Goal: Task Accomplishment & Management: Manage account settings

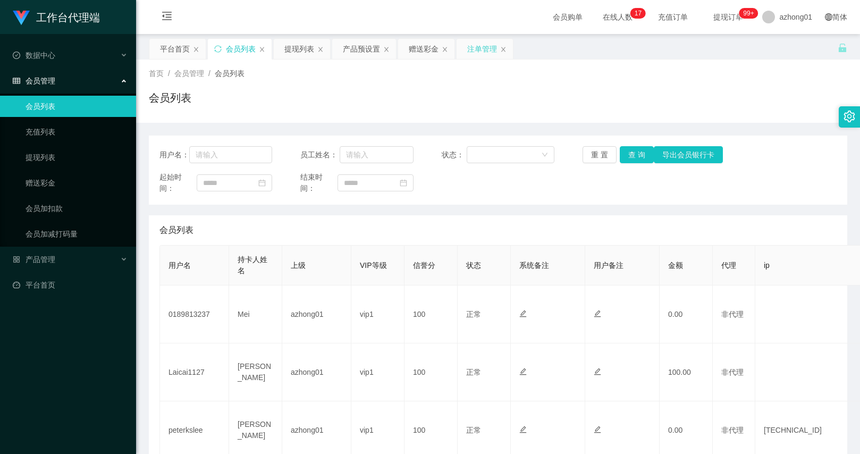
click at [474, 51] on div "注单管理" at bounding box center [482, 49] width 30 height 20
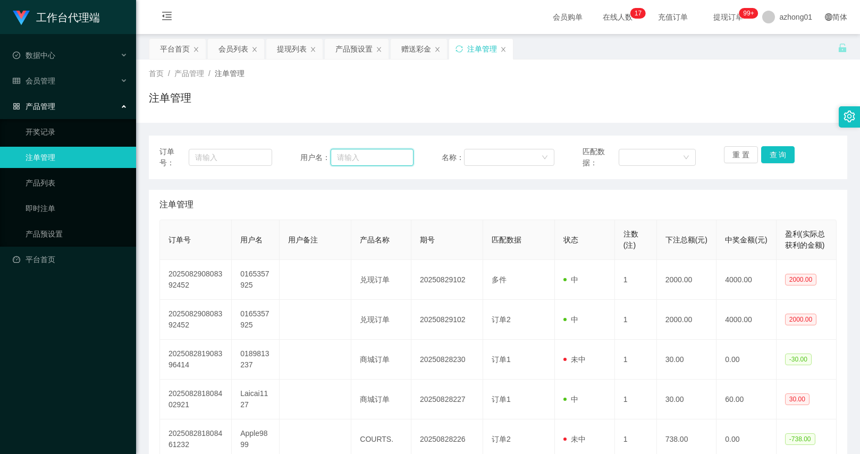
click at [332, 158] on input "text" at bounding box center [372, 157] width 83 height 17
paste input "0165357925"
type input "0165357925"
click at [768, 149] on button "查 询" at bounding box center [778, 154] width 34 height 17
click at [769, 163] on button "查 询" at bounding box center [778, 154] width 34 height 17
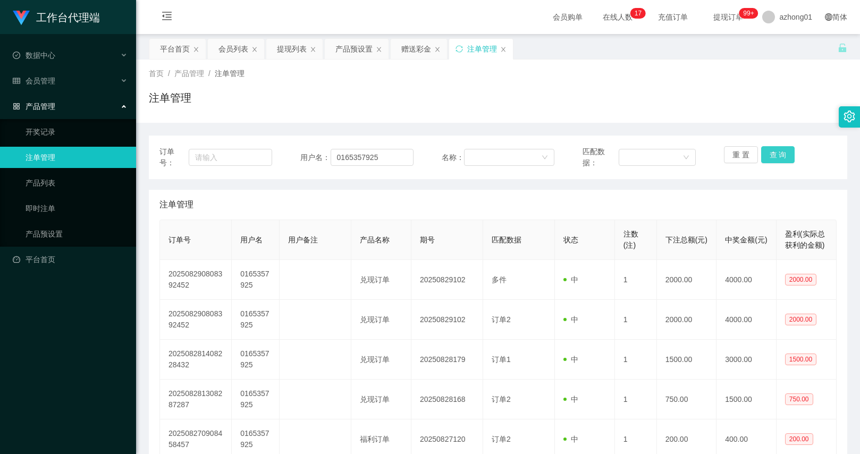
click at [769, 163] on div "重 置 查 询" at bounding box center [780, 157] width 113 height 22
click at [769, 163] on button "查 询" at bounding box center [778, 154] width 34 height 17
click at [769, 163] on div "重 置 查 询" at bounding box center [780, 157] width 113 height 22
click at [358, 155] on input "0165357925" at bounding box center [372, 157] width 83 height 17
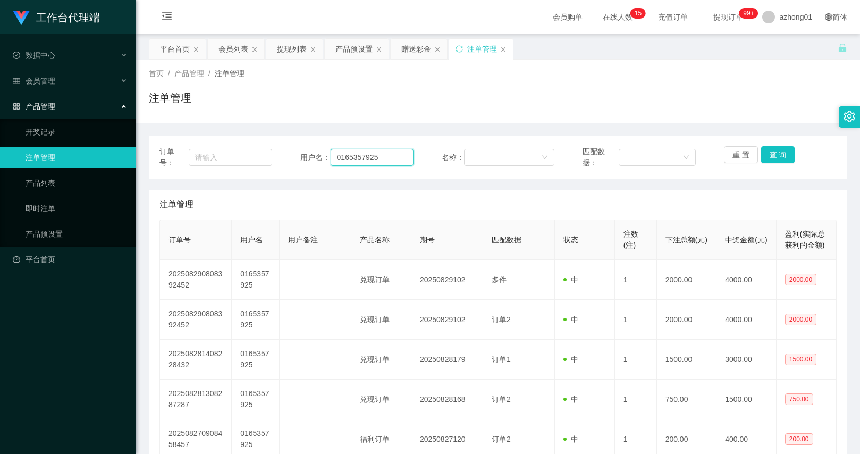
click at [358, 155] on input "0165357925" at bounding box center [372, 157] width 83 height 17
click at [227, 58] on div "会员列表" at bounding box center [234, 49] width 30 height 20
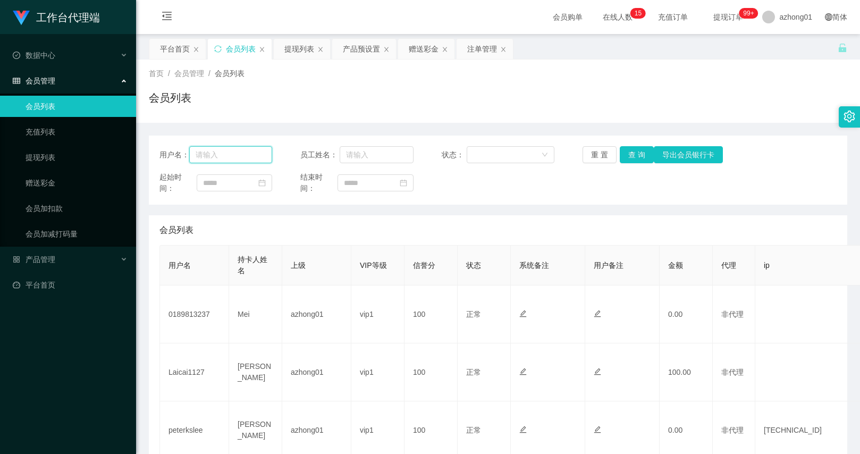
click at [250, 156] on input "text" at bounding box center [230, 154] width 83 height 17
paste input "0165357925"
type input "0165357925"
click at [639, 152] on button "查 询" at bounding box center [637, 154] width 34 height 17
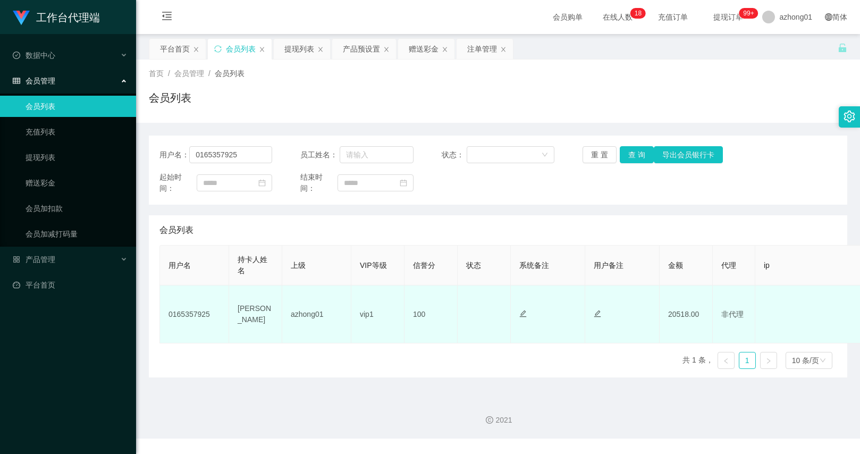
click at [680, 313] on td "20518.00" at bounding box center [686, 315] width 53 height 58
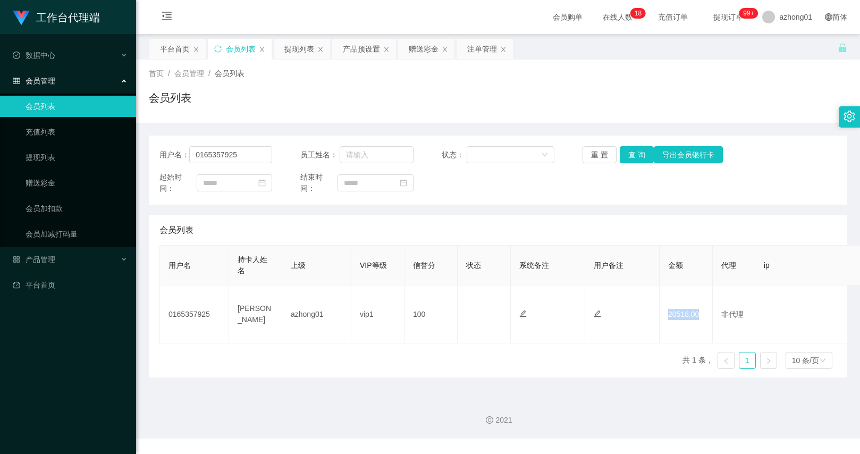
copy td "20518.00"
click at [223, 156] on input "0165357925" at bounding box center [230, 154] width 83 height 17
click at [301, 52] on div "提现列表" at bounding box center [299, 49] width 30 height 20
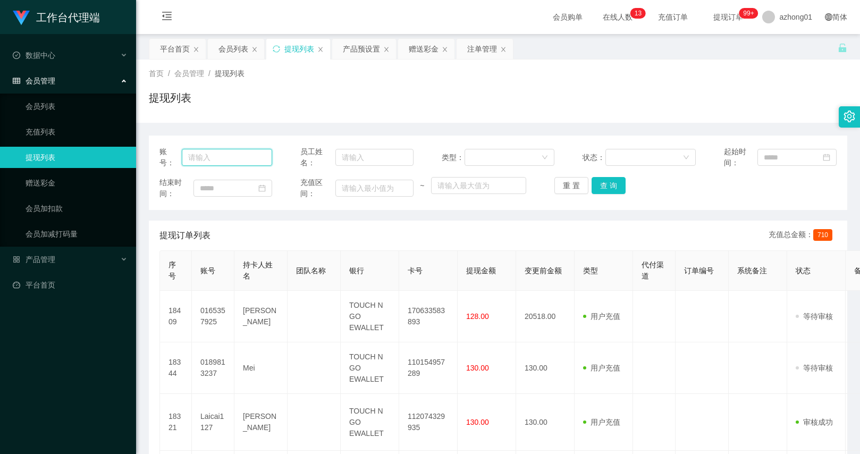
click at [256, 154] on input "text" at bounding box center [227, 157] width 90 height 17
paste input "0165357925"
type input "0165357925"
click at [610, 191] on button "查 询" at bounding box center [609, 185] width 34 height 17
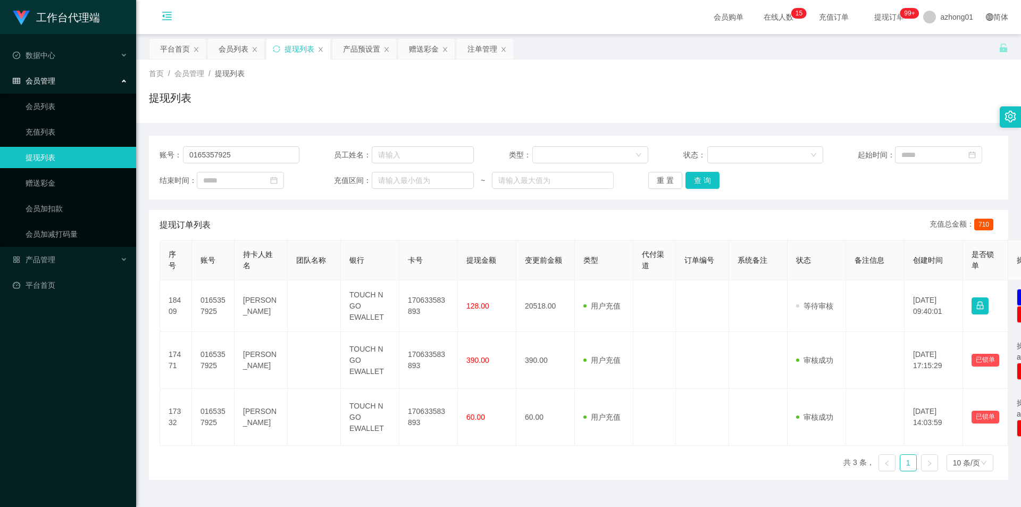
click at [171, 24] on icon "图标: menu-fold" at bounding box center [167, 18] width 36 height 34
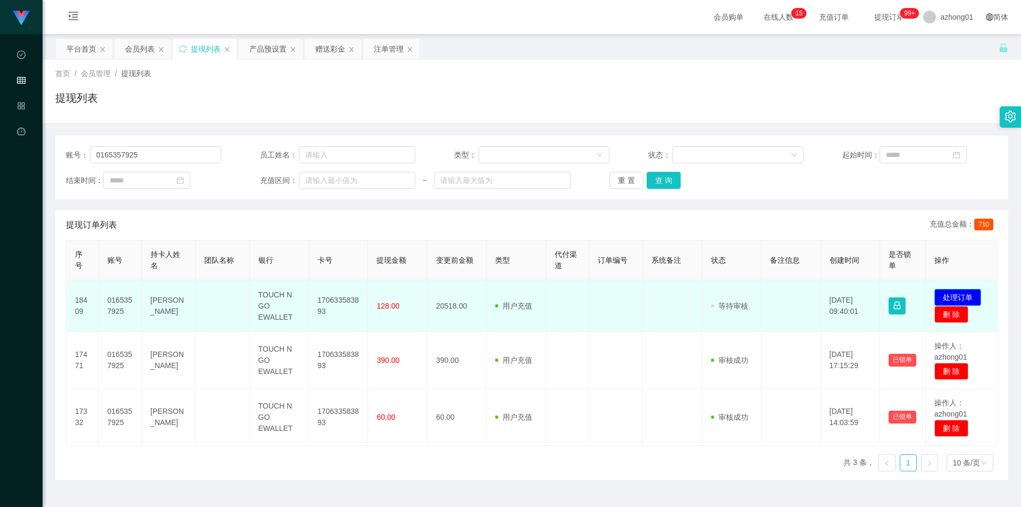
click at [860, 299] on button "处理订单" at bounding box center [957, 297] width 47 height 17
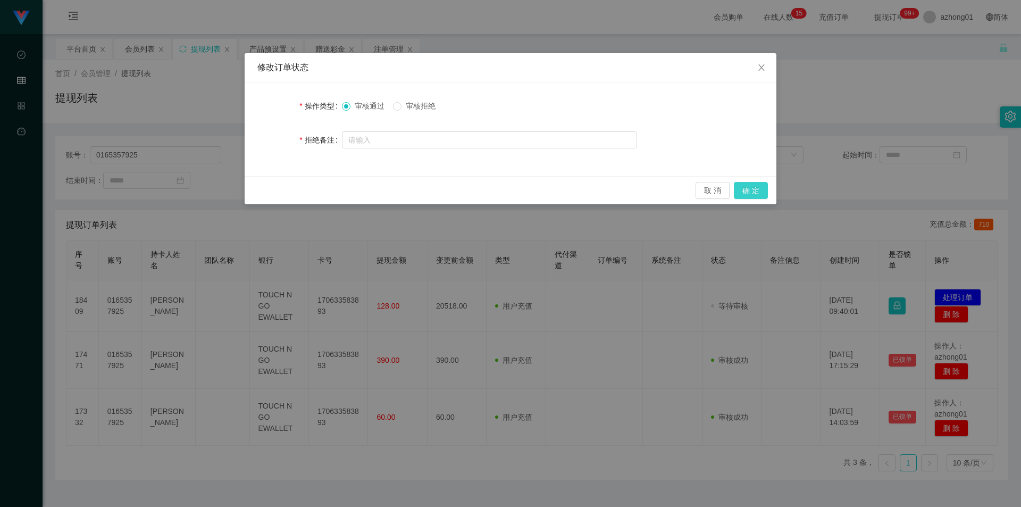
click at [753, 195] on button "确 定" at bounding box center [751, 190] width 34 height 17
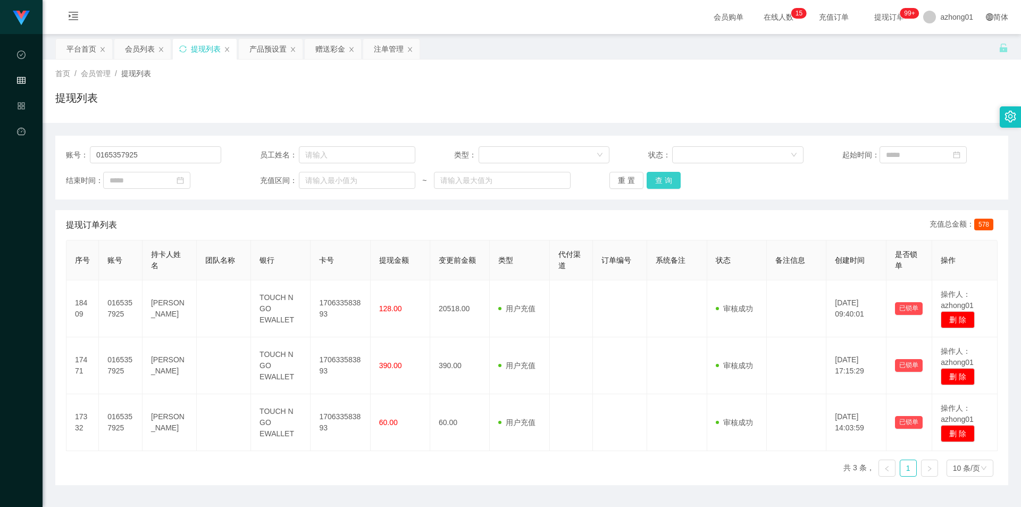
click at [666, 175] on button "查 询" at bounding box center [664, 180] width 34 height 17
click at [666, 175] on div "重 置 查 询" at bounding box center [686, 180] width 155 height 17
click at [666, 175] on button "查 询" at bounding box center [664, 180] width 34 height 17
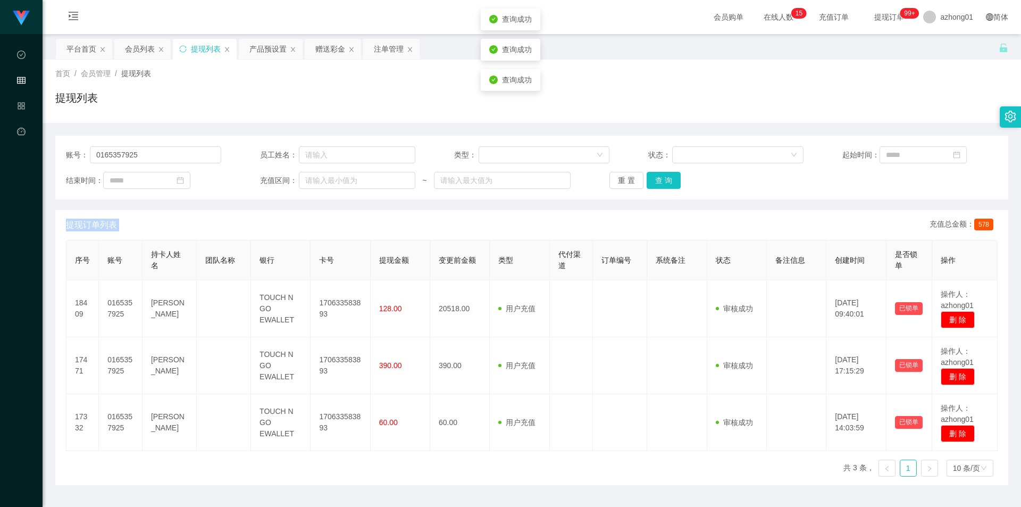
click at [666, 175] on div "重 置 查 询" at bounding box center [686, 180] width 155 height 17
click at [666, 175] on button "查 询" at bounding box center [664, 180] width 34 height 17
click at [663, 175] on button "查 询" at bounding box center [664, 180] width 34 height 17
click at [663, 175] on div "重 置 查 询" at bounding box center [686, 180] width 155 height 17
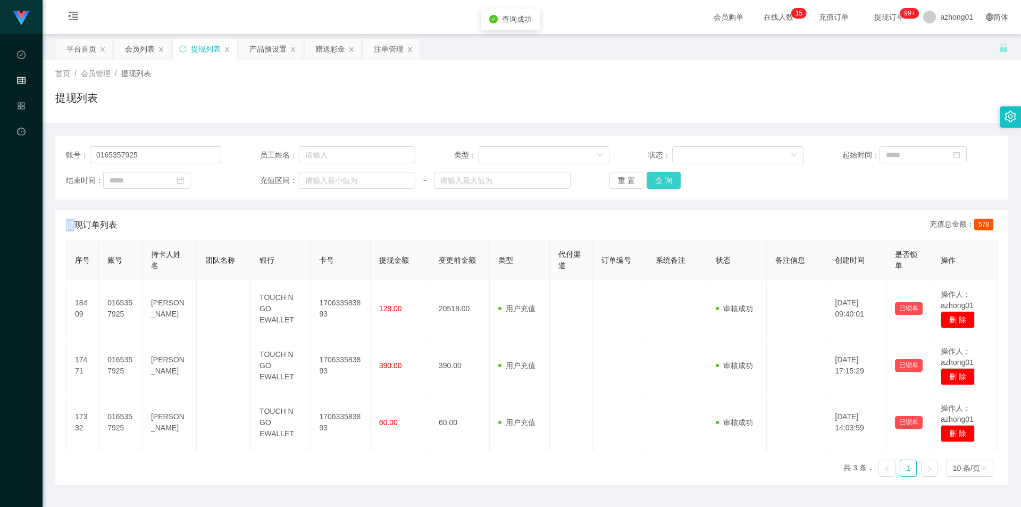
click at [663, 175] on button "查 询" at bounding box center [664, 180] width 34 height 17
click at [672, 186] on button "查 询" at bounding box center [664, 180] width 34 height 17
click at [661, 175] on button "查 询" at bounding box center [664, 180] width 34 height 17
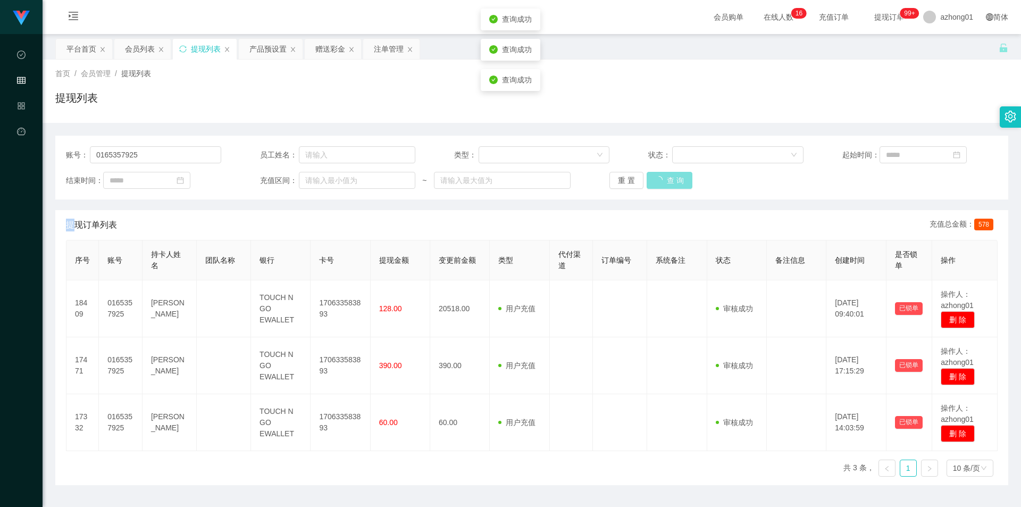
click at [661, 175] on button "查 询" at bounding box center [670, 180] width 46 height 17
click at [661, 175] on div "重 置 查 询" at bounding box center [686, 180] width 155 height 17
click at [661, 175] on button "查 询" at bounding box center [664, 180] width 34 height 17
click at [661, 175] on div "重 置 查 询" at bounding box center [686, 180] width 155 height 17
click at [661, 175] on button "查 询" at bounding box center [664, 180] width 34 height 17
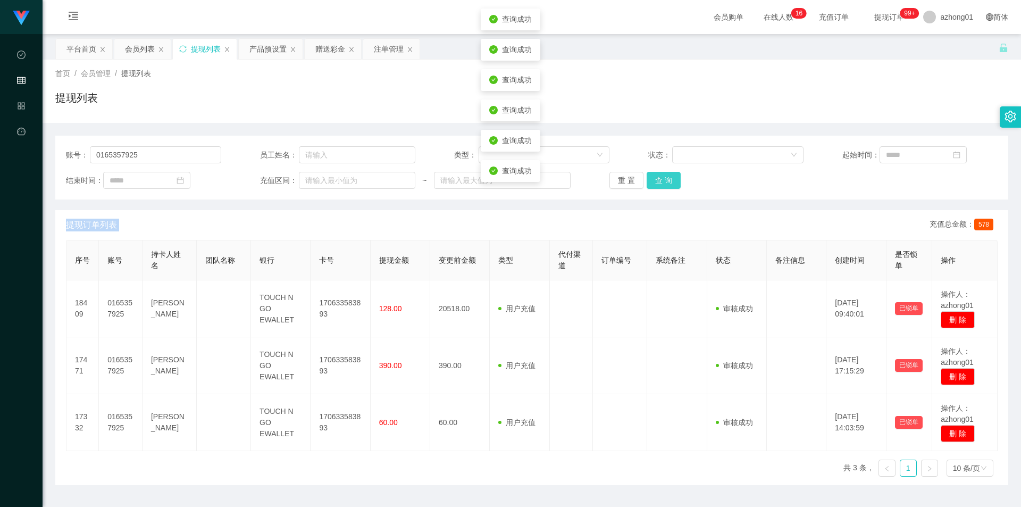
click at [661, 175] on div "重 置 查 询" at bounding box center [686, 180] width 155 height 17
click at [661, 175] on button "查 询" at bounding box center [664, 180] width 34 height 17
click at [661, 175] on div "重 置 查 询" at bounding box center [686, 180] width 155 height 17
click at [661, 175] on button "查 询" at bounding box center [664, 180] width 34 height 17
click at [661, 175] on div "重 置 查 询" at bounding box center [686, 180] width 155 height 17
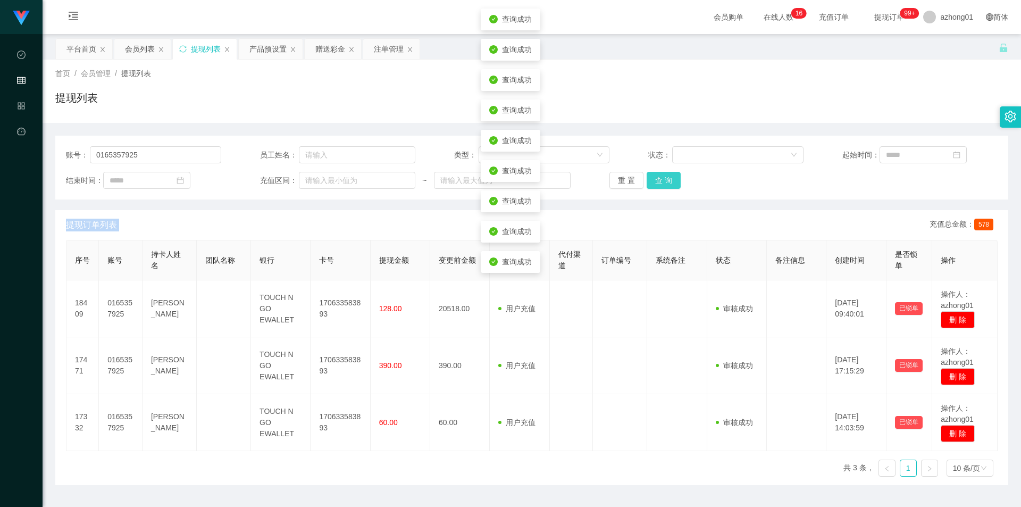
click at [661, 175] on button "查 询" at bounding box center [664, 180] width 34 height 17
click at [661, 175] on div "重 置 查 询" at bounding box center [686, 180] width 155 height 17
click at [661, 175] on button "查 询" at bounding box center [664, 180] width 34 height 17
click at [661, 175] on div "重 置 查 询" at bounding box center [686, 180] width 155 height 17
click at [661, 175] on button "查 询" at bounding box center [664, 180] width 34 height 17
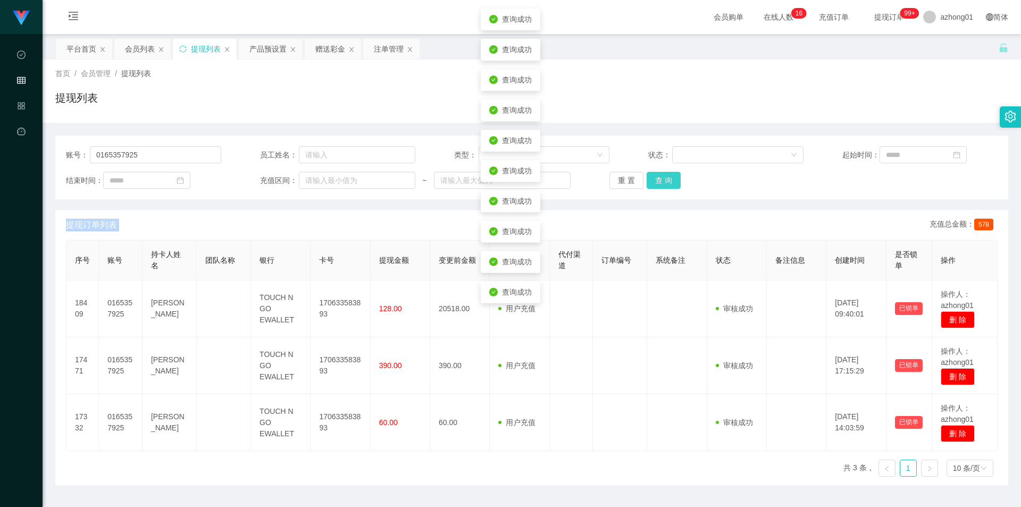
click at [661, 175] on div "重 置 查 询" at bounding box center [686, 180] width 155 height 17
click at [661, 175] on button "查 询" at bounding box center [664, 180] width 34 height 17
click at [716, 177] on div "重 置 查 询" at bounding box center [686, 180] width 155 height 17
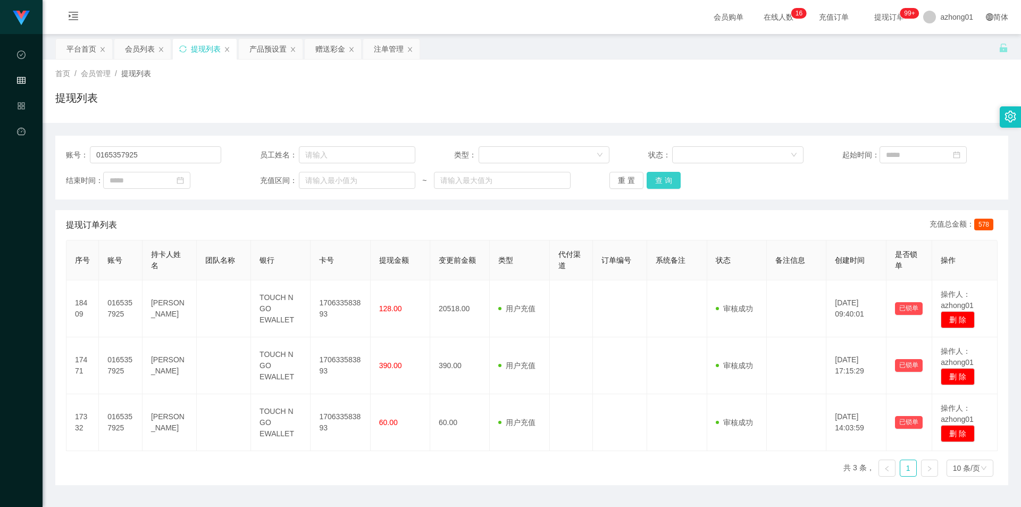
click at [664, 176] on button "查 询" at bounding box center [664, 180] width 34 height 17
click at [663, 183] on button "查 询" at bounding box center [664, 180] width 34 height 17
click at [663, 183] on button "查 询" at bounding box center [670, 180] width 46 height 17
click at [663, 183] on div "重 置 查 询" at bounding box center [686, 180] width 155 height 17
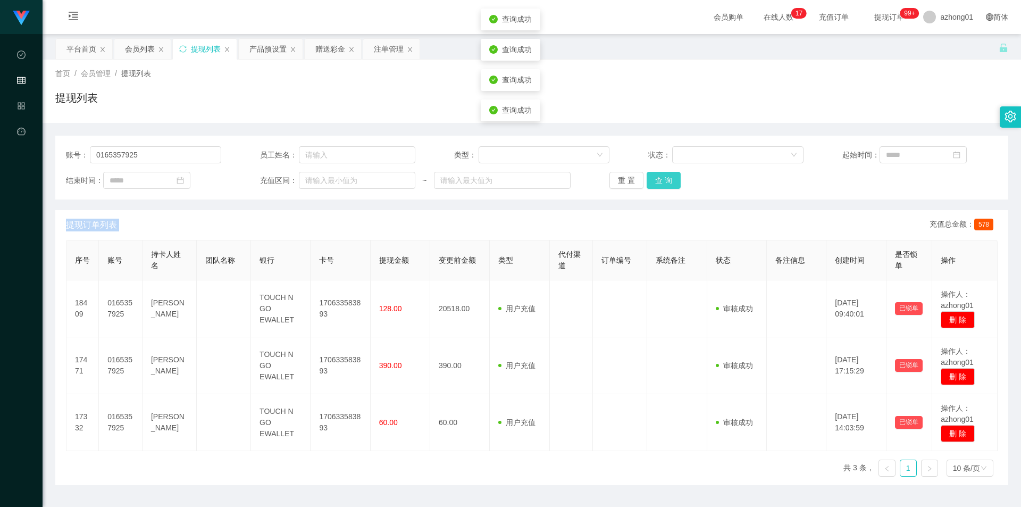
click at [663, 183] on button "查 询" at bounding box center [664, 180] width 34 height 17
click at [629, 204] on div "账号： 0165357925 员工姓名： 类型： 状态： 起始时间： 结束时间： 充值区间： ~ 重 置 查 询 提现订单列表 充值总金额： 578 序号 账…" at bounding box center [531, 310] width 953 height 349
click at [652, 177] on button "查 询" at bounding box center [664, 180] width 34 height 17
click at [652, 177] on div "重 置 查 询" at bounding box center [686, 180] width 155 height 17
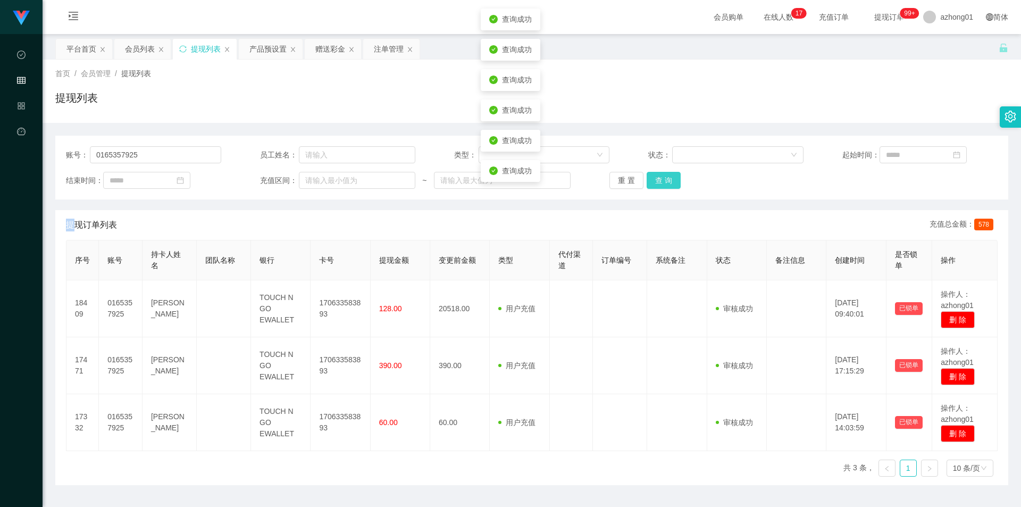
click at [652, 177] on button "查 询" at bounding box center [664, 180] width 34 height 17
click at [652, 177] on div "重 置 查 询" at bounding box center [686, 180] width 155 height 17
click at [652, 177] on button "查 询" at bounding box center [664, 180] width 34 height 17
click at [650, 201] on div "账号： 0165357925 员工姓名： 类型： 状态： 起始时间： 结束时间： 充值区间： ~ 重 置 查 询 提现订单列表 充值总金额： 578 序号 账…" at bounding box center [531, 310] width 953 height 349
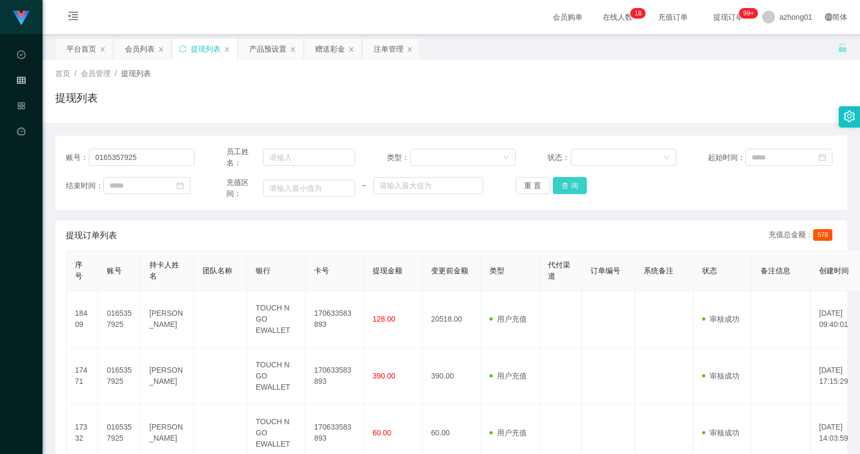
click at [577, 183] on button "查 询" at bounding box center [570, 185] width 34 height 17
click at [577, 183] on button "查 询" at bounding box center [576, 185] width 46 height 17
click at [572, 187] on button "查 询" at bounding box center [570, 185] width 34 height 17
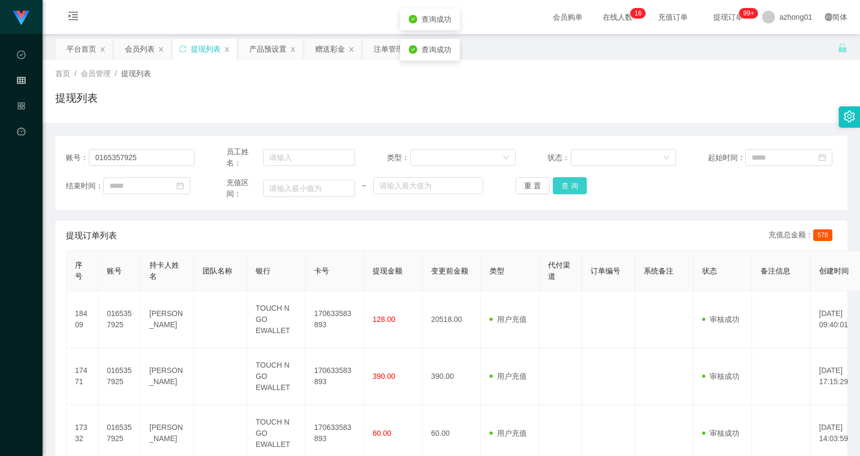
click at [572, 187] on button "查 询" at bounding box center [570, 185] width 34 height 17
click at [572, 187] on div "重 置 查 询" at bounding box center [580, 185] width 129 height 17
click at [572, 187] on button "查 询" at bounding box center [576, 185] width 46 height 17
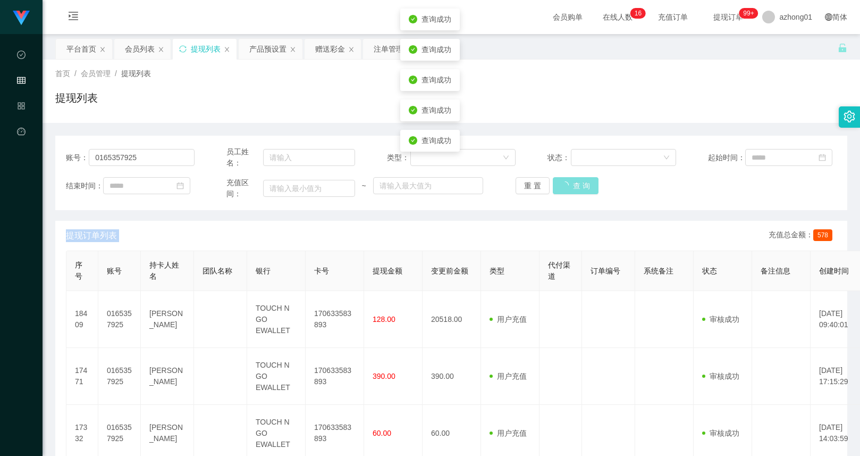
click at [572, 187] on div "重 置 查 询" at bounding box center [580, 185] width 129 height 17
click at [164, 161] on input "0165357925" at bounding box center [141, 157] width 105 height 17
click at [527, 188] on button "重 置" at bounding box center [533, 185] width 34 height 17
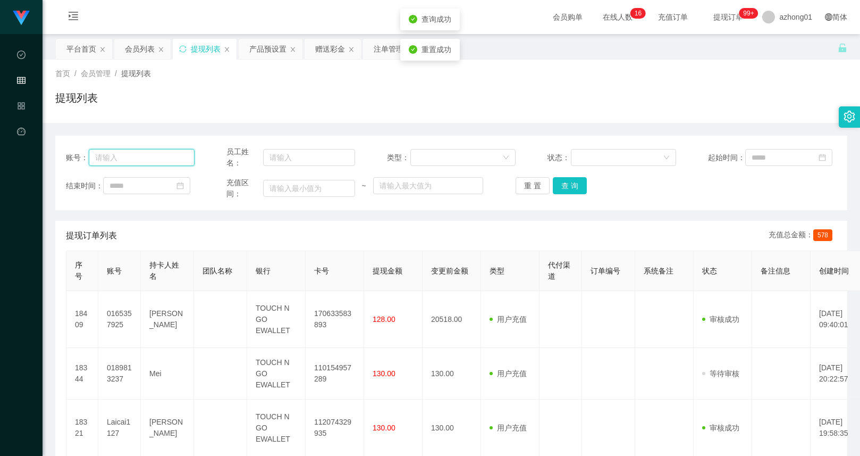
click at [154, 149] on input "text" at bounding box center [141, 157] width 105 height 17
paste input "0165357925"
type input "0165357925"
click at [563, 183] on button "查 询" at bounding box center [570, 185] width 34 height 17
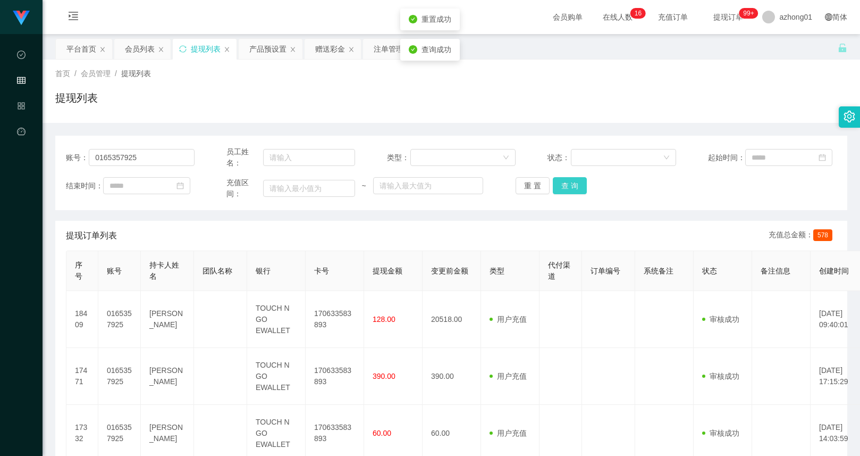
click at [563, 183] on button "查 询" at bounding box center [570, 185] width 34 height 17
click at [567, 191] on button "查 询" at bounding box center [570, 185] width 34 height 17
click at [567, 191] on button "查 询" at bounding box center [576, 185] width 46 height 17
click at [567, 191] on button "查 询" at bounding box center [570, 185] width 34 height 17
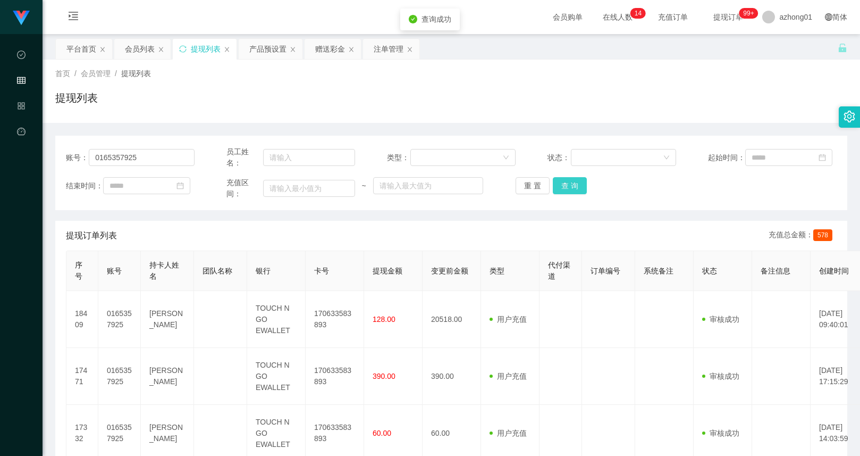
click at [567, 191] on button "查 询" at bounding box center [570, 185] width 34 height 17
click at [567, 191] on div "重 置 查 询" at bounding box center [580, 185] width 129 height 17
click at [567, 191] on button "查 询" at bounding box center [570, 185] width 34 height 17
click at [572, 179] on button "查 询" at bounding box center [570, 185] width 34 height 17
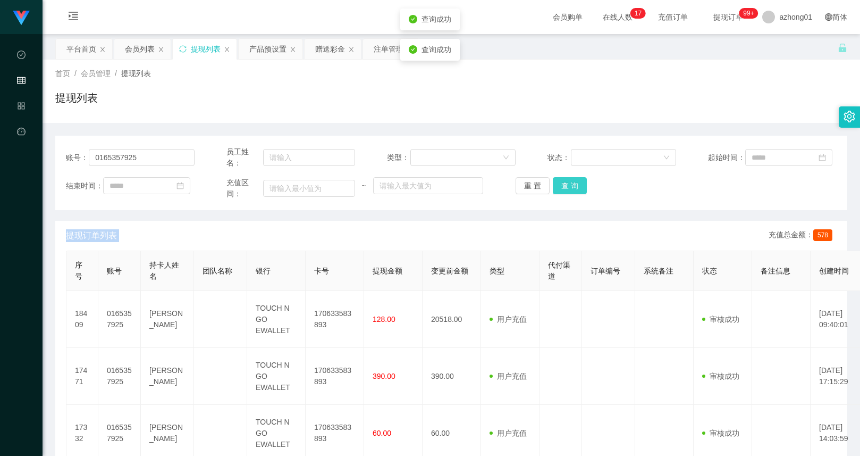
click at [572, 179] on button "查 询" at bounding box center [570, 185] width 34 height 17
click at [572, 179] on div "重 置 查 询" at bounding box center [580, 185] width 129 height 17
click at [572, 179] on button "查 询" at bounding box center [570, 185] width 34 height 17
click at [572, 179] on div "重 置 查 询" at bounding box center [580, 185] width 129 height 17
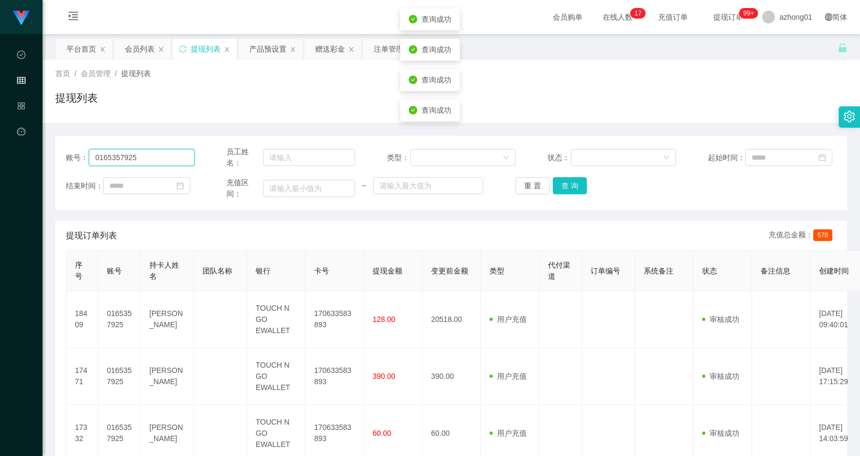
click at [181, 154] on input "0165357925" at bounding box center [141, 157] width 105 height 17
click at [526, 180] on button "重 置" at bounding box center [533, 185] width 34 height 17
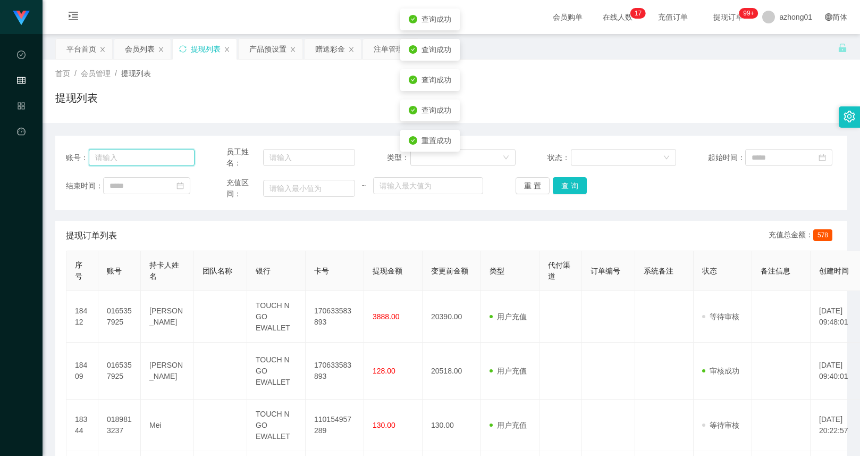
click at [176, 162] on input "text" at bounding box center [141, 157] width 105 height 17
paste input "0165357925"
type input "0165357925"
click at [576, 191] on button "查 询" at bounding box center [570, 185] width 34 height 17
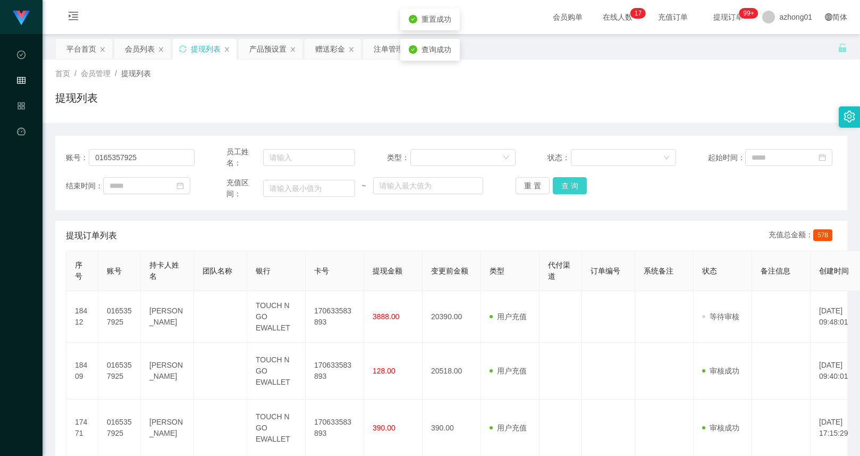
click at [576, 191] on button "查 询" at bounding box center [570, 185] width 34 height 17
click at [576, 191] on div "重 置 查 询" at bounding box center [580, 185] width 129 height 17
click at [576, 191] on button "查 询" at bounding box center [576, 185] width 46 height 17
click at [580, 190] on button "查 询" at bounding box center [570, 185] width 34 height 17
click at [580, 190] on div "重 置 查 询" at bounding box center [580, 185] width 129 height 17
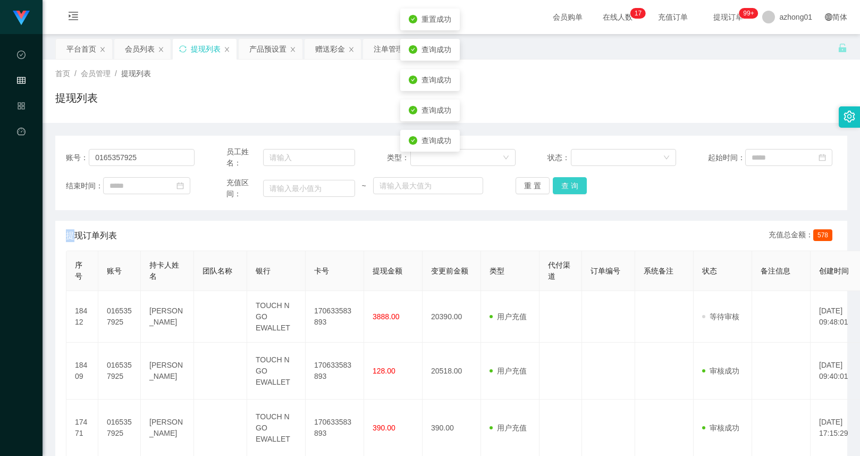
click at [580, 190] on button "查 询" at bounding box center [570, 185] width 34 height 17
click at [580, 190] on div "重 置 查 询" at bounding box center [580, 185] width 129 height 17
click at [565, 181] on button "查 询" at bounding box center [570, 185] width 34 height 17
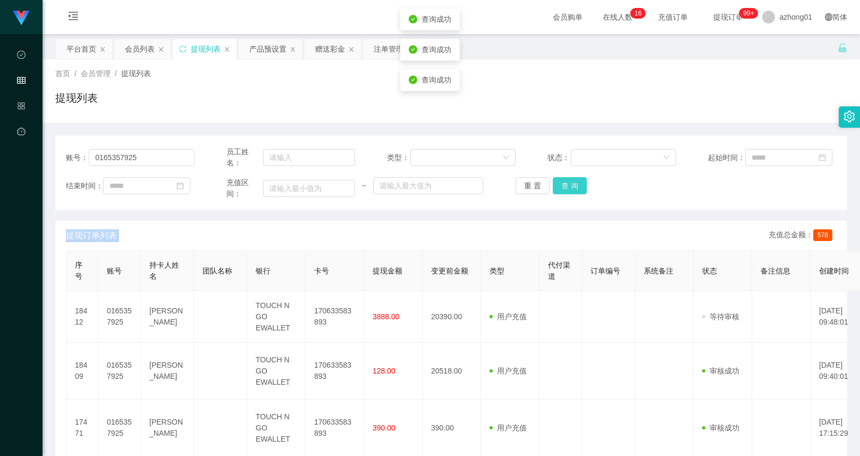
click at [565, 181] on button "查 询" at bounding box center [570, 185] width 34 height 17
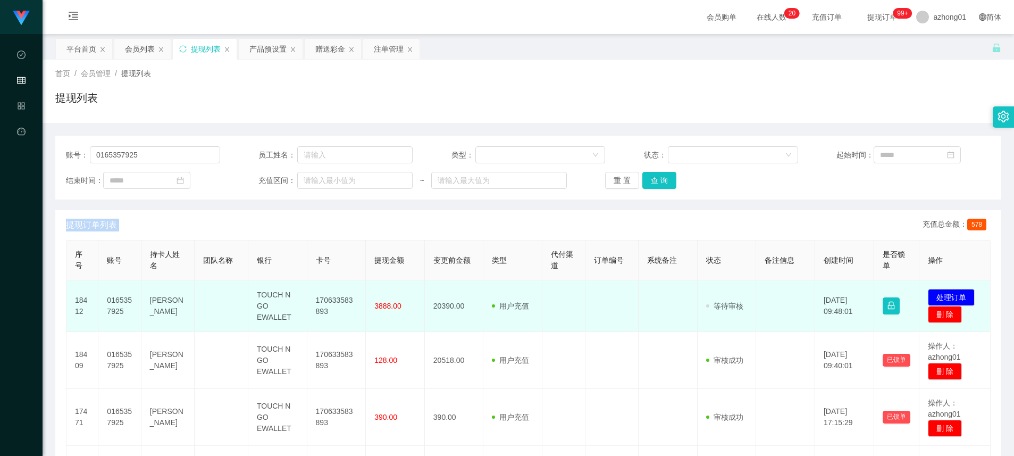
click at [860, 287] on td "发起代付 处理订单 删 除" at bounding box center [954, 306] width 71 height 52
click at [860, 294] on button "处理订单" at bounding box center [951, 297] width 47 height 17
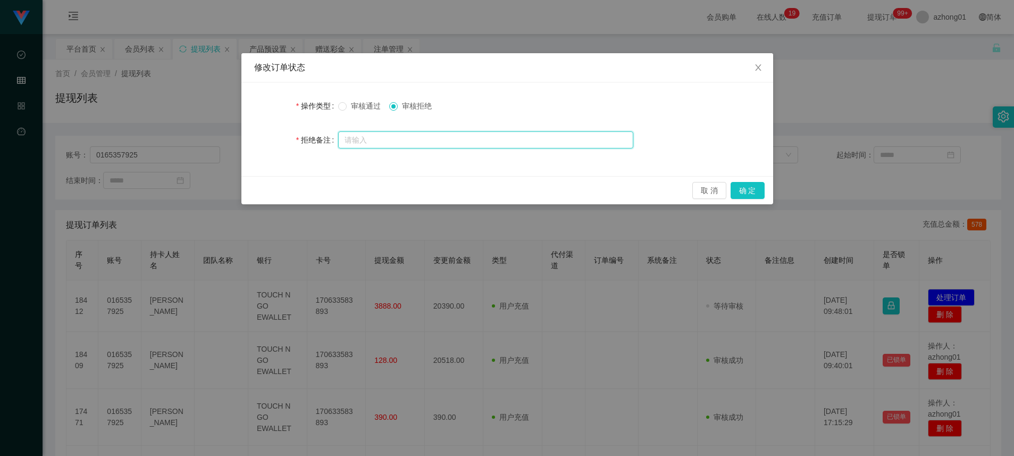
click at [430, 137] on input "text" at bounding box center [485, 139] width 295 height 17
paste input "您的提款未按规定顺序提交。根据监管要求，必须立即对冲。请在收到此通知后的24小时内完成指定的对冲操作，以免账户被冻结。对冲金额为您账户余额的60%（RM123…"
type input "您的提款未按规定顺序提交。根据监管要求，必须立即对冲。请在收到此通知后的24小时内完成指定的对冲操作，以免账户被冻结。对冲金额为您账户余额的60%（RM123…"
click at [740, 189] on button "确 定" at bounding box center [748, 190] width 34 height 17
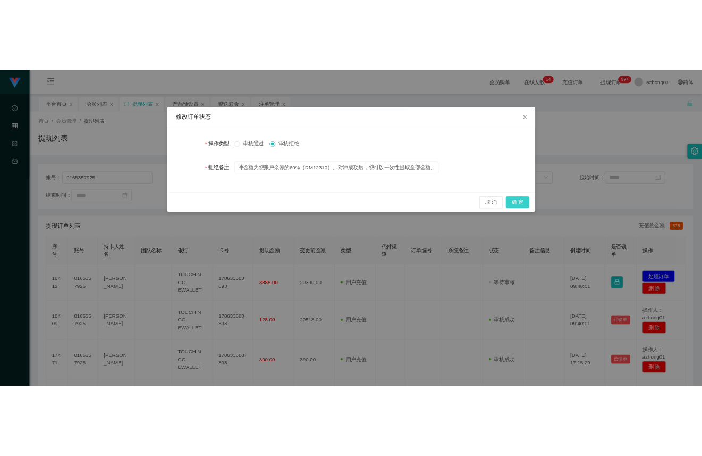
scroll to position [0, 0]
